Goal: Task Accomplishment & Management: Use online tool/utility

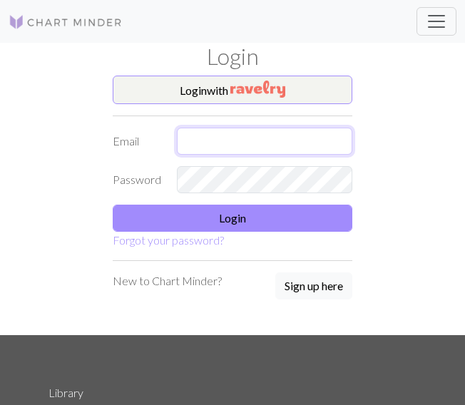
type input "[EMAIL_ADDRESS][DOMAIN_NAME]"
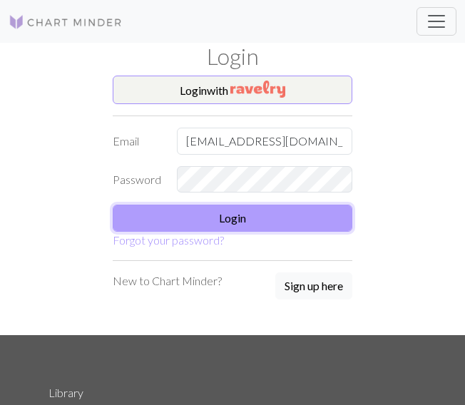
click at [275, 219] on button "Login" at bounding box center [233, 218] width 240 height 27
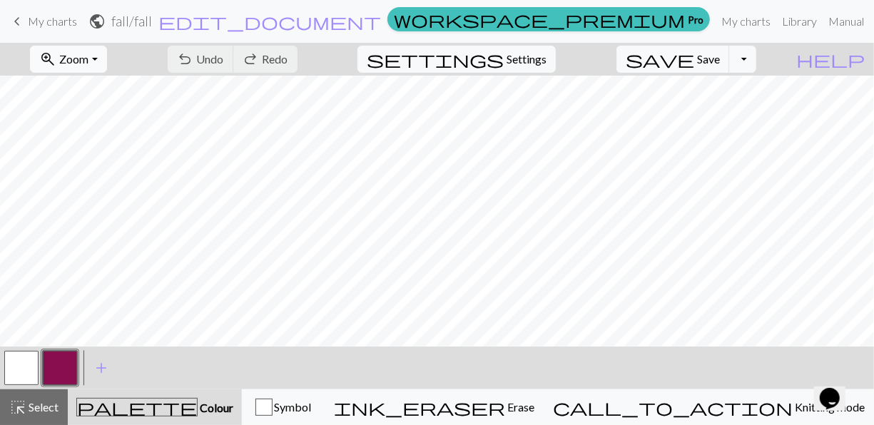
click at [106, 61] on button "zoom_in Zoom Zoom" at bounding box center [68, 59] width 76 height 27
click at [117, 175] on button "50%" at bounding box center [87, 170] width 113 height 23
click at [31, 28] on link "keyboard_arrow_left My charts" at bounding box center [43, 21] width 68 height 24
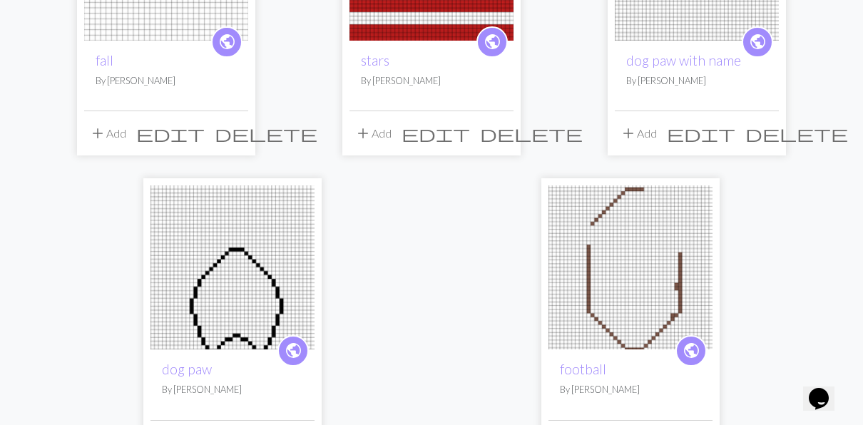
scroll to position [282, 0]
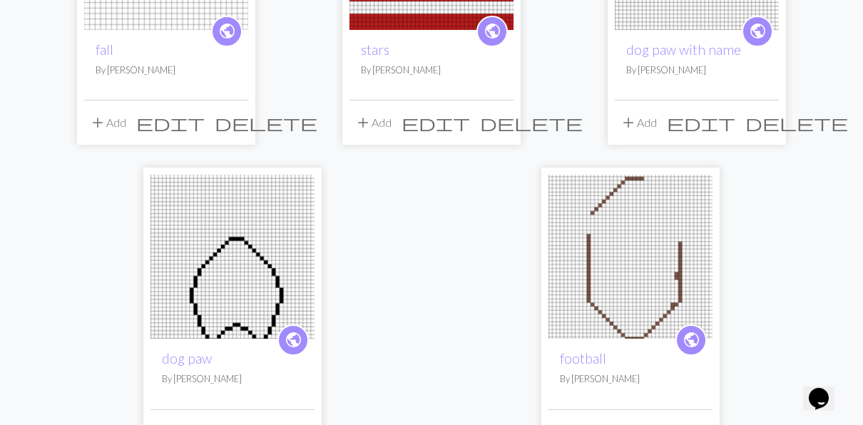
click at [254, 259] on img at bounding box center [233, 257] width 164 height 164
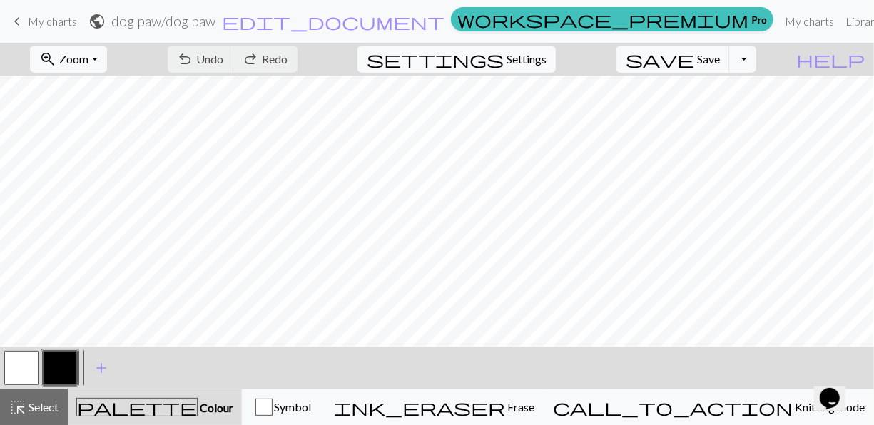
click at [51, 27] on span "My charts" at bounding box center [52, 21] width 49 height 14
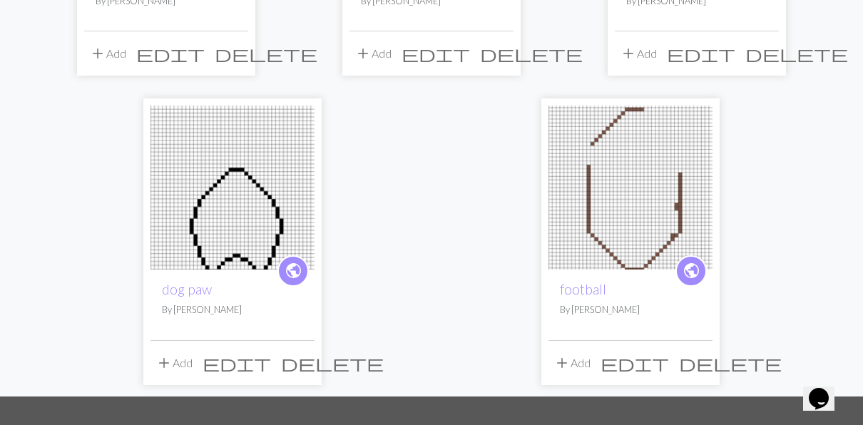
scroll to position [354, 0]
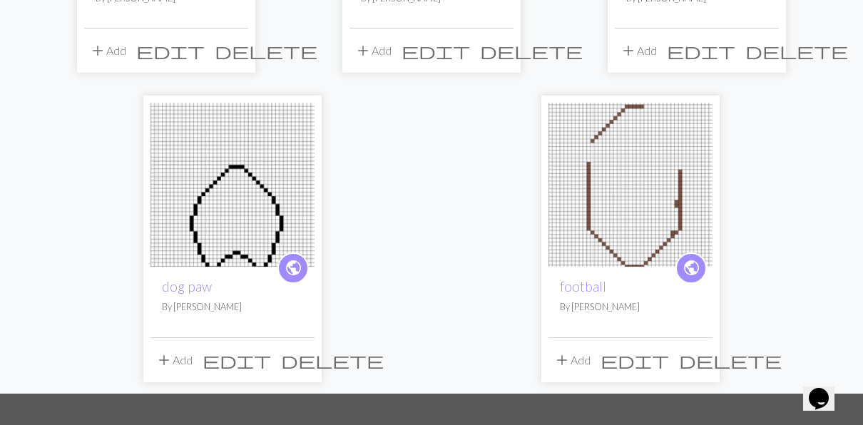
click at [464, 180] on img at bounding box center [631, 185] width 164 height 164
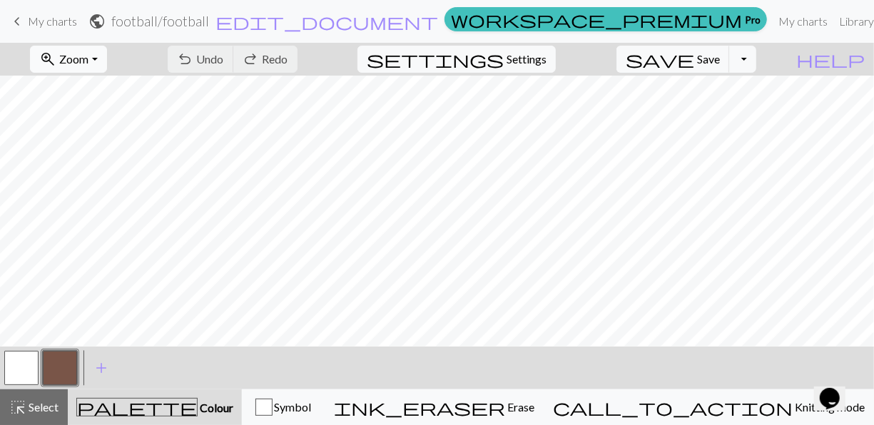
click at [88, 59] on span "Zoom" at bounding box center [73, 59] width 29 height 14
click at [104, 164] on button "50%" at bounding box center [87, 170] width 113 height 23
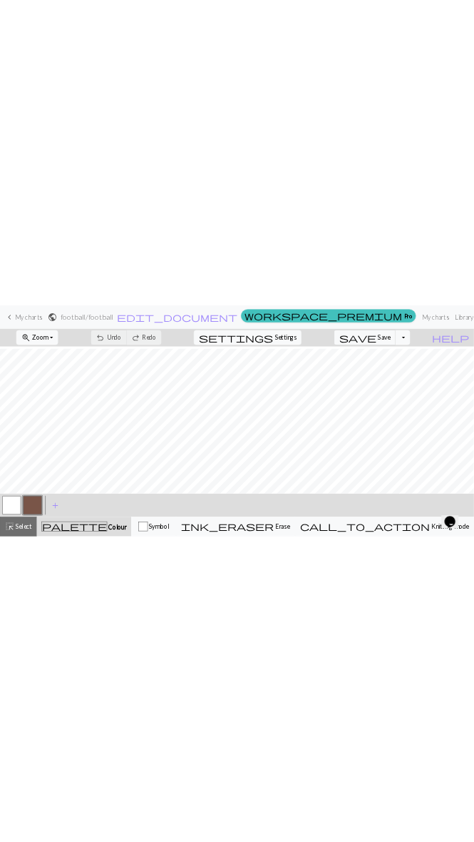
scroll to position [67, 0]
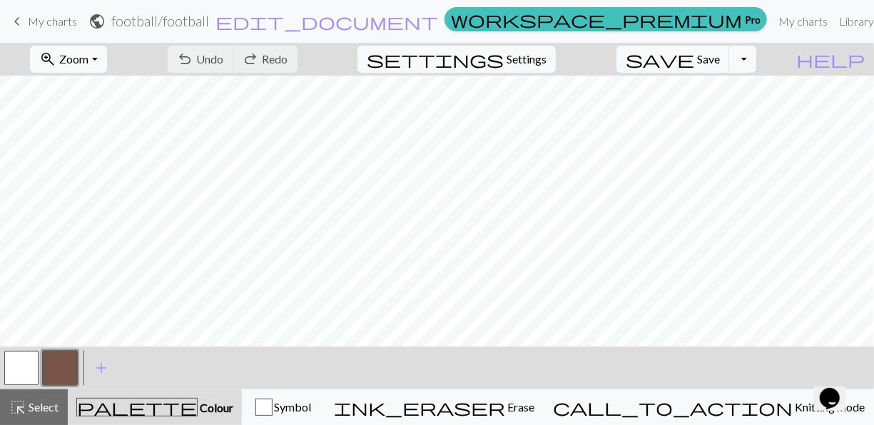
click at [88, 60] on span "Zoom" at bounding box center [73, 59] width 29 height 14
click at [110, 97] on button "Fit all" at bounding box center [87, 89] width 113 height 23
click at [106, 66] on button "zoom_in Zoom Zoom" at bounding box center [68, 59] width 76 height 27
click at [107, 90] on button "Fit all" at bounding box center [87, 89] width 113 height 23
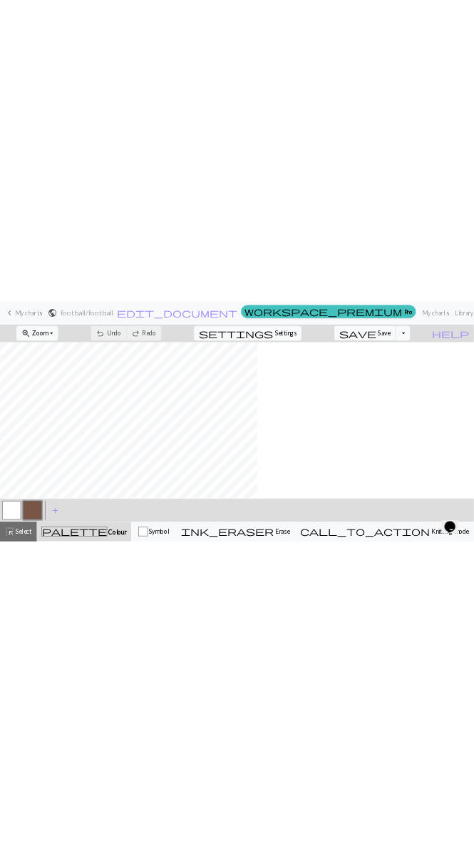
scroll to position [0, 0]
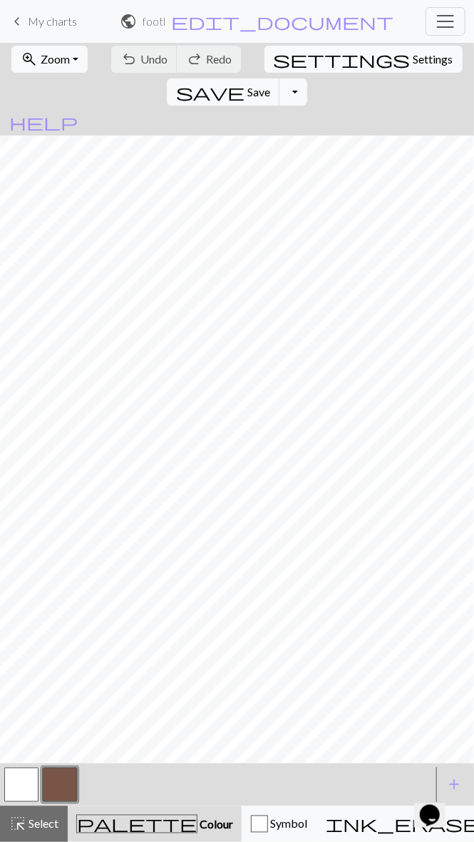
click at [49, 404] on button "button" at bounding box center [60, 785] width 34 height 34
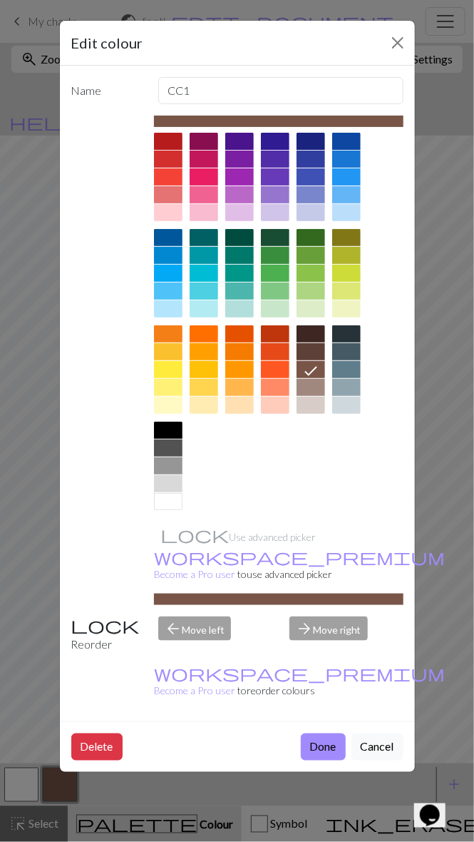
click at [329, 404] on button "Done" at bounding box center [323, 746] width 45 height 27
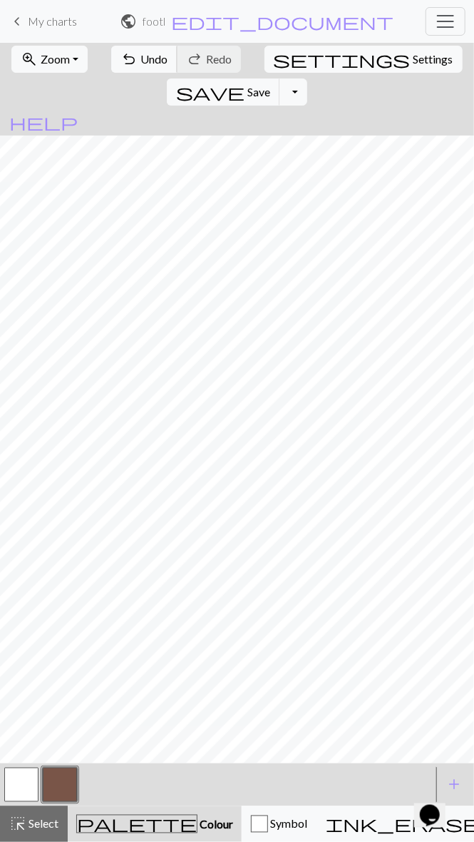
click at [141, 57] on span "Undo" at bounding box center [154, 59] width 27 height 14
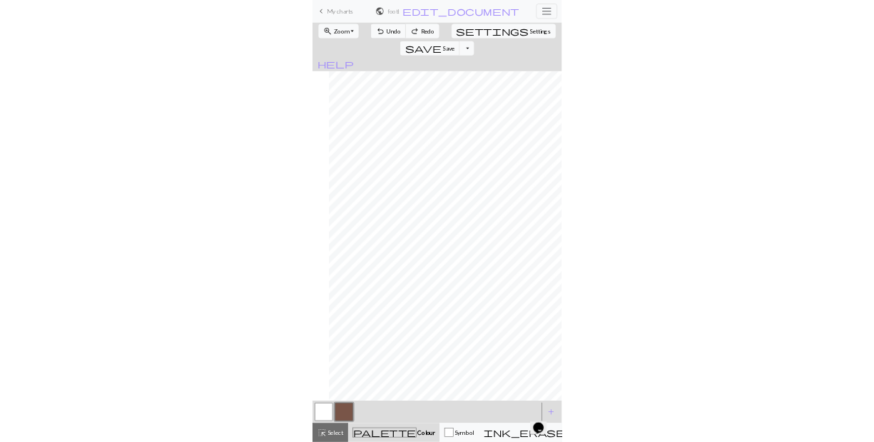
scroll to position [0, 31]
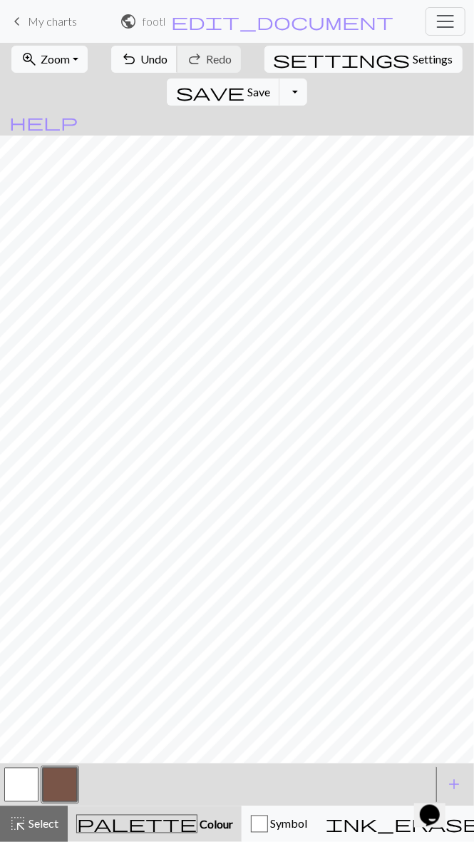
click at [141, 54] on span "Undo" at bounding box center [154, 59] width 27 height 14
click at [141, 63] on span "Undo" at bounding box center [154, 59] width 27 height 14
click at [134, 66] on button "undo Undo Undo" at bounding box center [144, 59] width 66 height 27
click at [21, 404] on button "button" at bounding box center [21, 785] width 34 height 34
click at [13, 404] on button "button" at bounding box center [21, 785] width 34 height 34
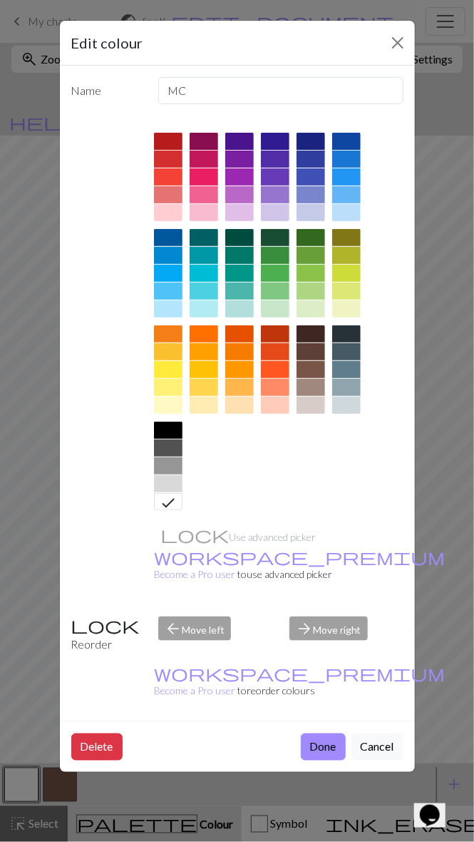
click at [321, 404] on button "Done" at bounding box center [323, 746] width 45 height 27
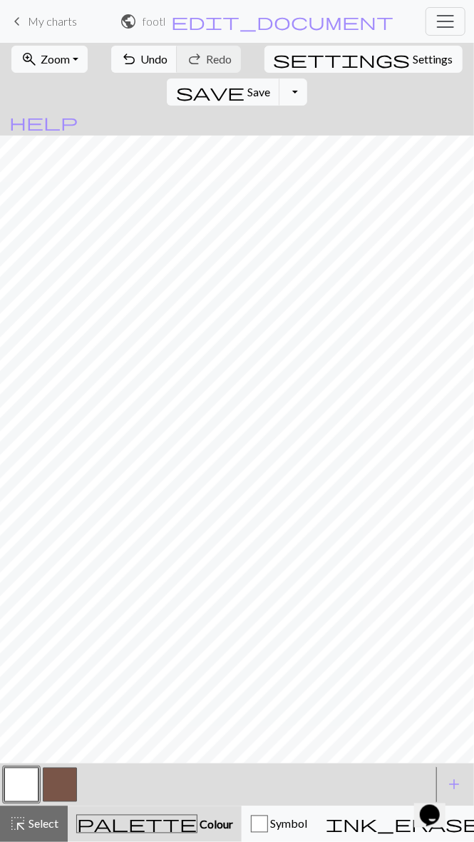
click at [64, 404] on button "button" at bounding box center [60, 785] width 34 height 34
click at [141, 58] on span "Undo" at bounding box center [154, 59] width 27 height 14
click at [141, 60] on span "Undo" at bounding box center [154, 59] width 27 height 14
click at [124, 63] on span "undo" at bounding box center [129, 59] width 17 height 20
click at [123, 50] on span "undo" at bounding box center [129, 59] width 17 height 20
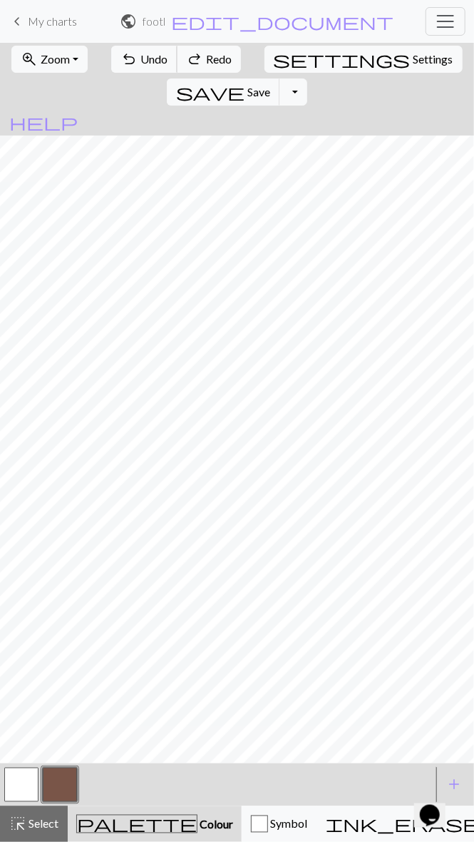
click at [121, 55] on span "undo" at bounding box center [129, 59] width 17 height 20
click at [121, 53] on span "undo" at bounding box center [129, 59] width 17 height 20
click at [141, 59] on span "Undo" at bounding box center [154, 59] width 27 height 14
click at [141, 58] on span "Undo" at bounding box center [154, 59] width 27 height 14
click at [141, 63] on span "Undo" at bounding box center [154, 59] width 27 height 14
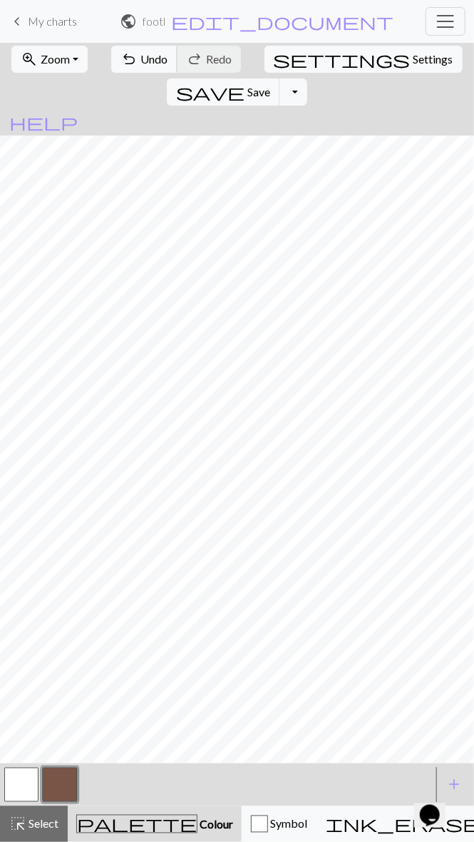
click at [141, 58] on span "Undo" at bounding box center [154, 59] width 27 height 14
click at [124, 68] on span "undo" at bounding box center [129, 59] width 17 height 20
click at [123, 61] on span "undo" at bounding box center [129, 59] width 17 height 20
click at [121, 68] on span "undo" at bounding box center [129, 59] width 17 height 20
click at [121, 61] on span "undo" at bounding box center [129, 59] width 17 height 20
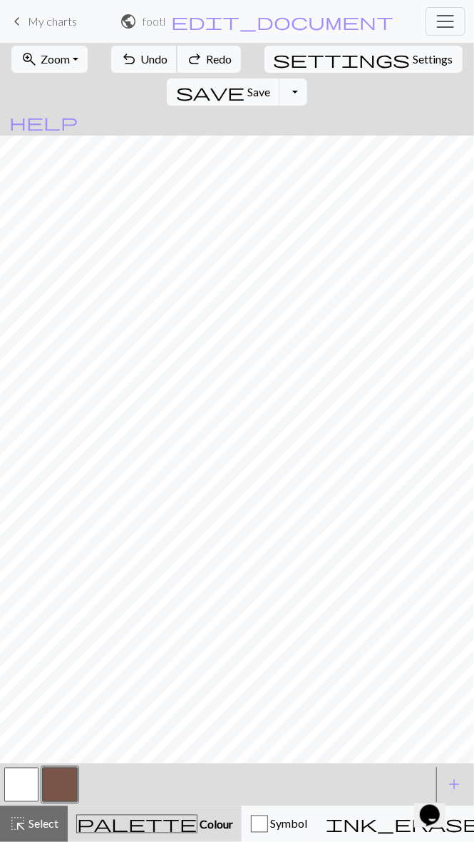
click at [123, 71] on button "undo Undo Undo" at bounding box center [144, 59] width 66 height 27
click at [121, 68] on span "undo" at bounding box center [129, 59] width 17 height 20
click at [122, 60] on span "undo" at bounding box center [129, 59] width 17 height 20
click at [121, 58] on span "undo" at bounding box center [129, 59] width 17 height 20
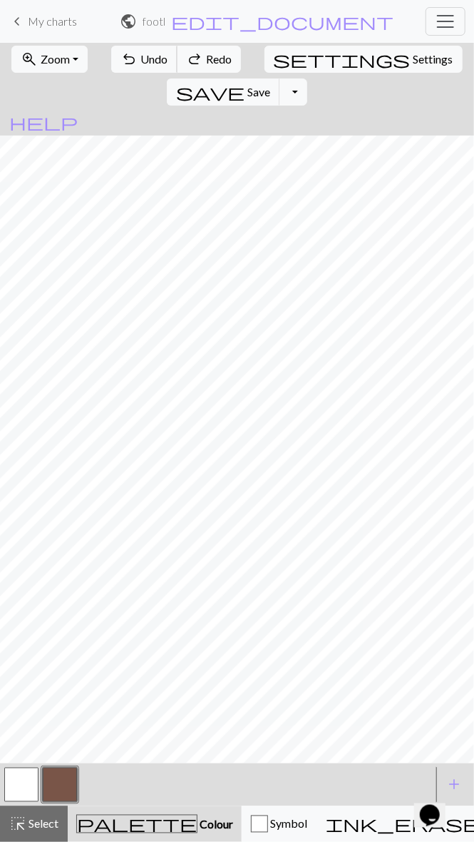
click at [121, 60] on span "undo" at bounding box center [129, 59] width 17 height 20
click at [121, 54] on span "undo" at bounding box center [129, 59] width 17 height 20
click at [121, 58] on span "undo" at bounding box center [129, 59] width 17 height 20
click at [121, 63] on span "undo" at bounding box center [129, 59] width 17 height 20
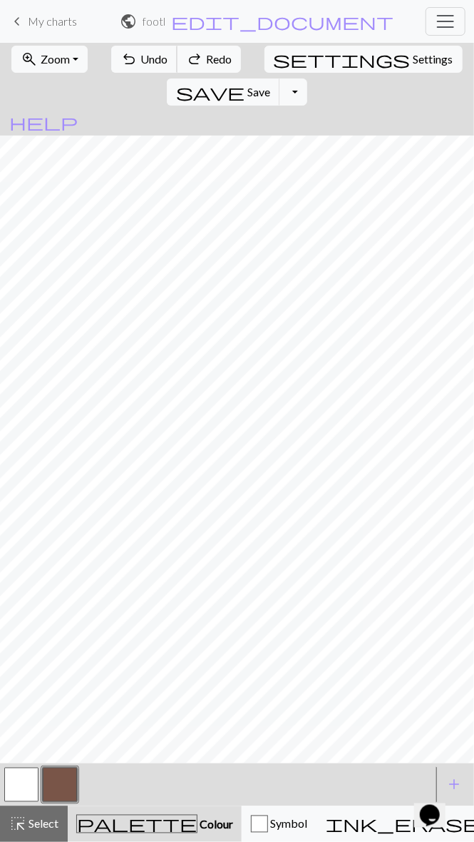
click at [114, 70] on button "undo Undo Undo" at bounding box center [144, 59] width 66 height 27
click at [118, 71] on button "undo Undo Undo" at bounding box center [144, 59] width 66 height 27
click at [120, 70] on button "undo Undo Undo" at bounding box center [144, 59] width 66 height 27
click at [118, 71] on button "undo Undo Undo" at bounding box center [144, 59] width 66 height 27
click at [113, 70] on button "undo Undo Undo" at bounding box center [144, 59] width 66 height 27
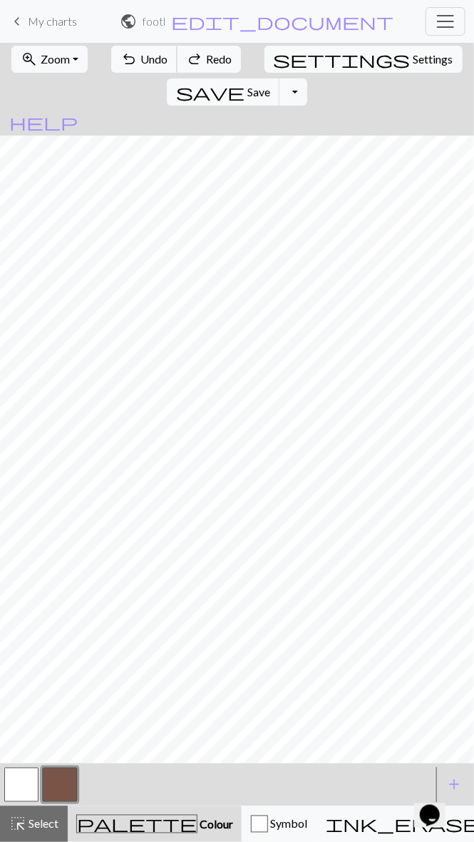
click at [121, 68] on span "undo" at bounding box center [129, 59] width 17 height 20
click at [12, 404] on button "button" at bounding box center [21, 785] width 34 height 34
click at [58, 404] on button "button" at bounding box center [60, 785] width 34 height 34
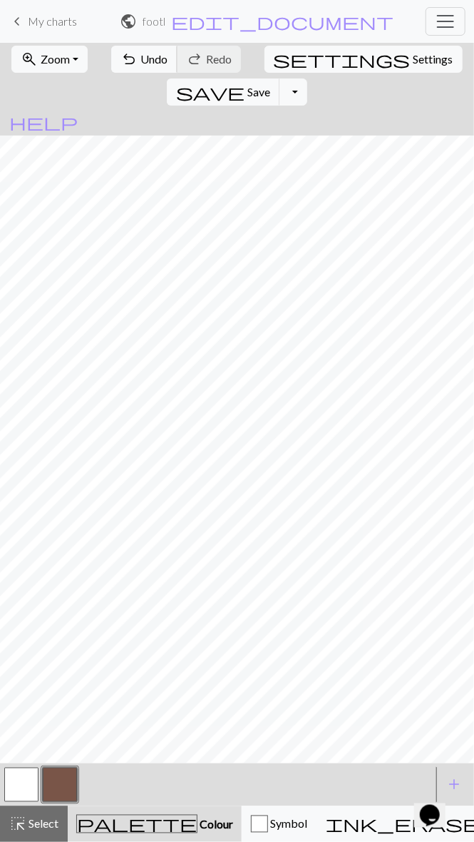
click at [124, 56] on span "undo" at bounding box center [129, 59] width 17 height 20
click at [122, 60] on span "undo" at bounding box center [129, 59] width 17 height 20
click at [121, 63] on span "undo" at bounding box center [129, 59] width 17 height 20
click at [121, 68] on span "undo" at bounding box center [129, 59] width 17 height 20
click at [121, 66] on span "undo" at bounding box center [129, 59] width 17 height 20
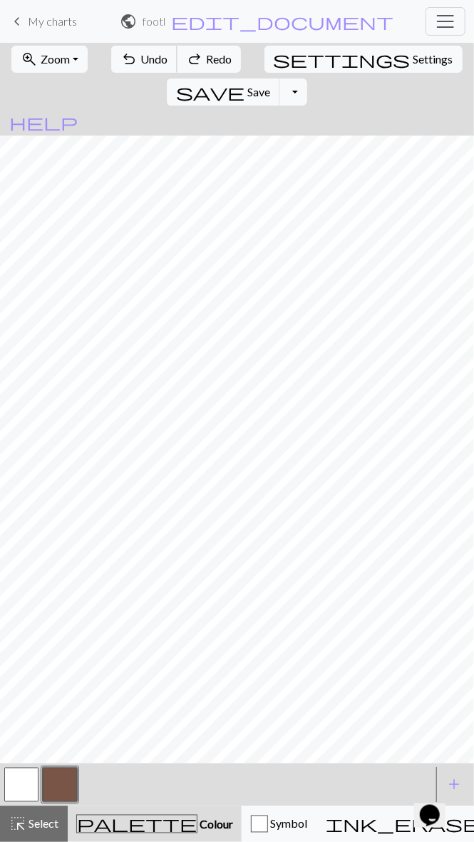
click at [121, 68] on span "undo" at bounding box center [129, 59] width 17 height 20
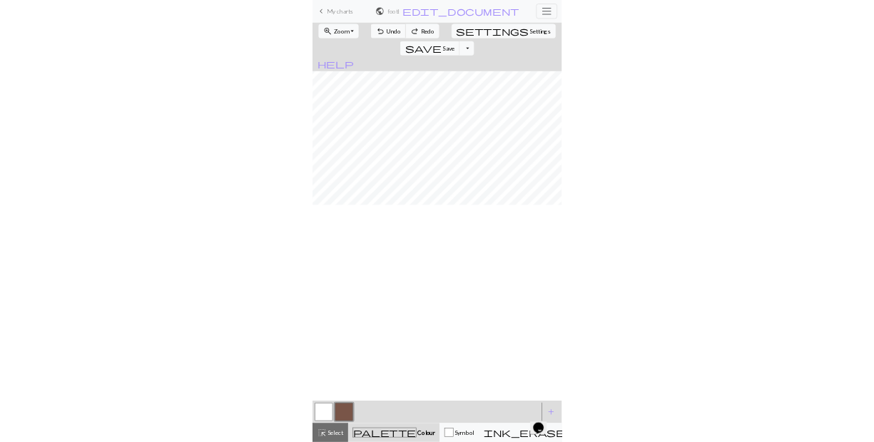
scroll to position [0, 0]
